Goal: Task Accomplishment & Management: Use online tool/utility

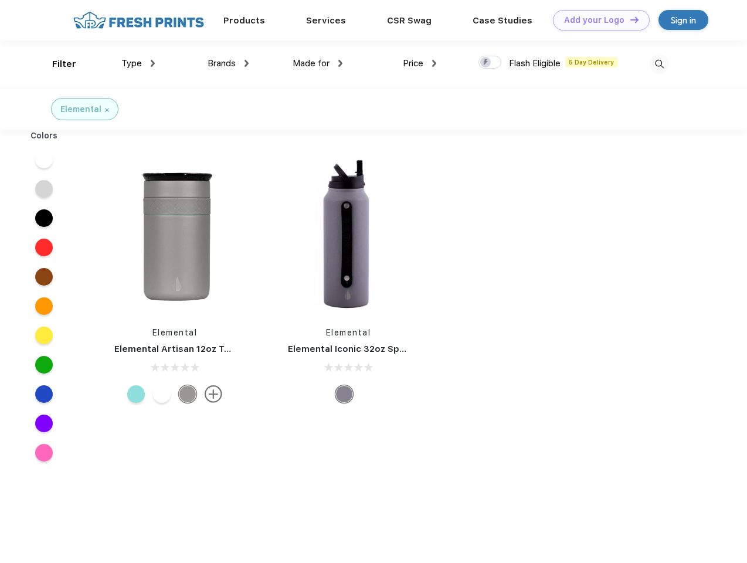
scroll to position [1, 0]
click at [597, 20] on link "Add your Logo Design Tool" at bounding box center [601, 20] width 97 height 21
click at [0, 0] on div "Design Tool" at bounding box center [0, 0] width 0 height 0
click at [629, 19] on link "Add your Logo Design Tool" at bounding box center [601, 20] width 97 height 21
click at [56, 64] on div "Filter" at bounding box center [64, 63] width 24 height 13
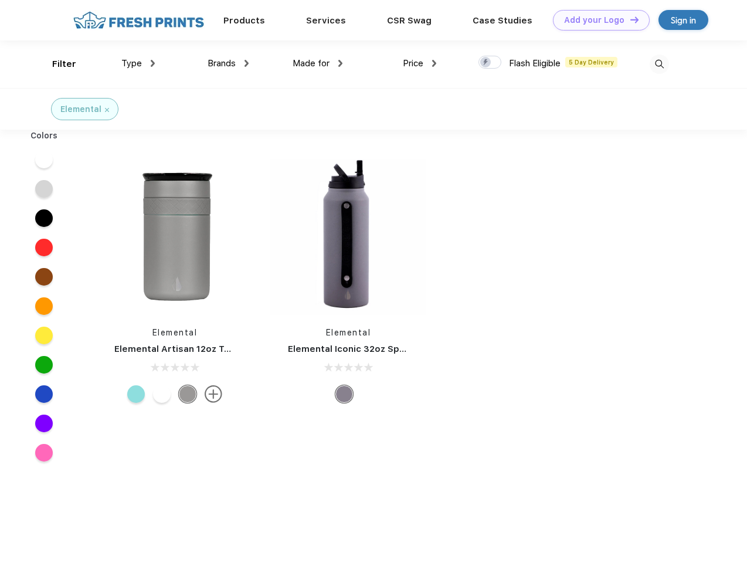
click at [138, 63] on span "Type" at bounding box center [131, 63] width 21 height 11
click at [228, 63] on span "Brands" at bounding box center [222, 63] width 28 height 11
click at [318, 63] on span "Made for" at bounding box center [311, 63] width 37 height 11
click at [420, 63] on span "Price" at bounding box center [413, 63] width 21 height 11
click at [490, 63] on div at bounding box center [489, 62] width 23 height 13
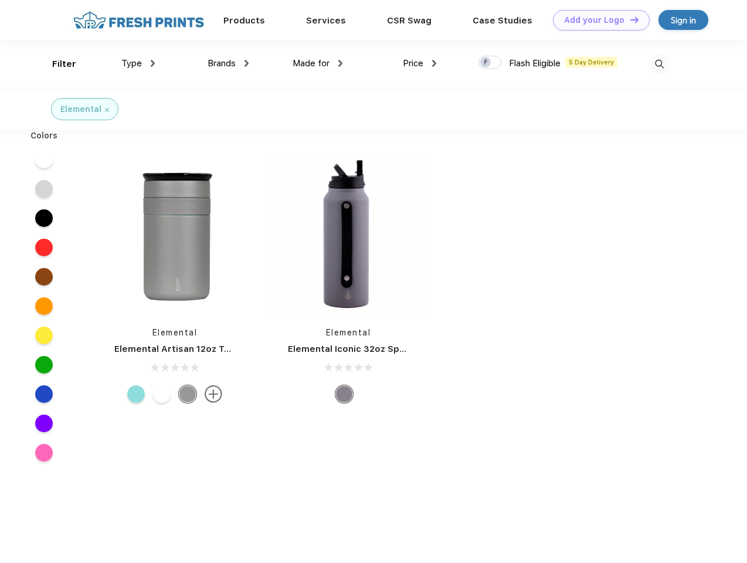
click at [486, 63] on input "checkbox" at bounding box center [482, 59] width 8 height 8
click at [659, 64] on img at bounding box center [659, 64] width 19 height 19
